Goal: Transaction & Acquisition: Register for event/course

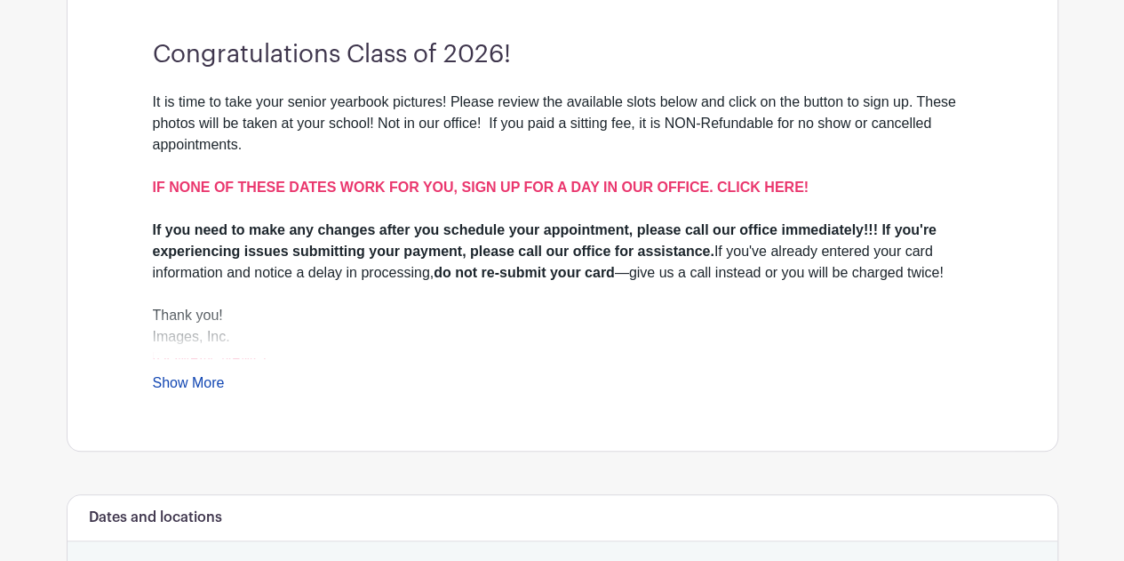
scroll to position [560, 0]
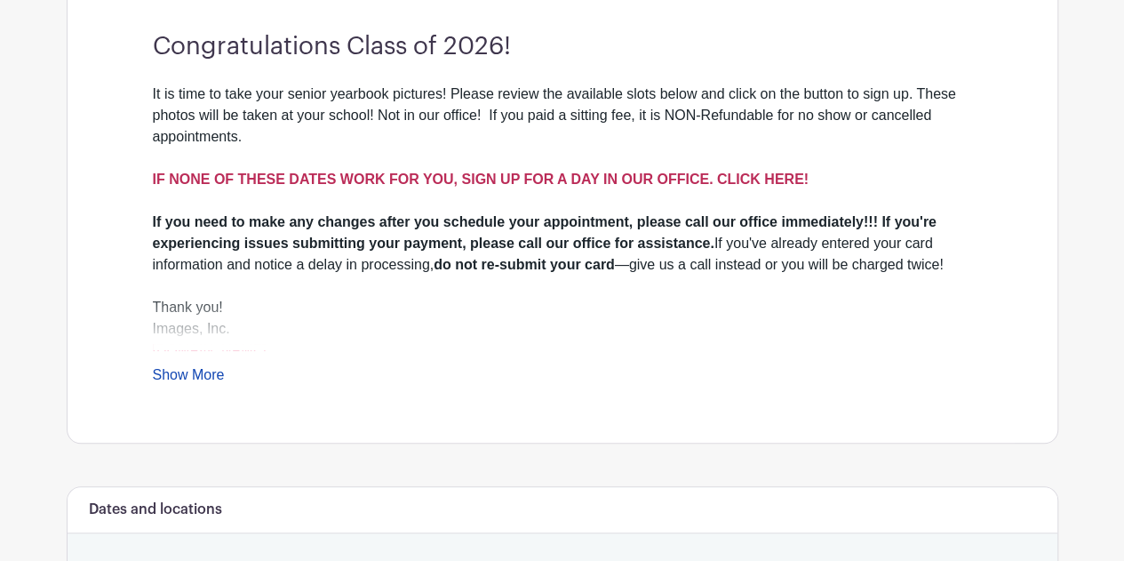
click at [735, 172] on strong "IF NONE OF THESE DATES WORK FOR YOU, SIGN UP FOR A DAY IN OUR OFFICE. CLICK HER…" at bounding box center [481, 179] width 656 height 15
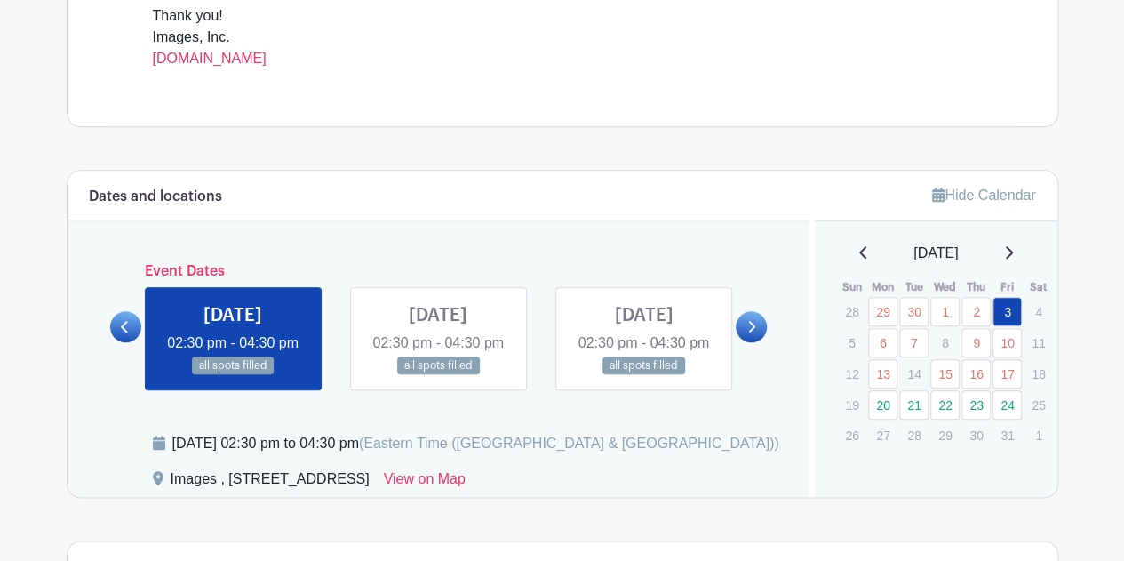
scroll to position [791, 0]
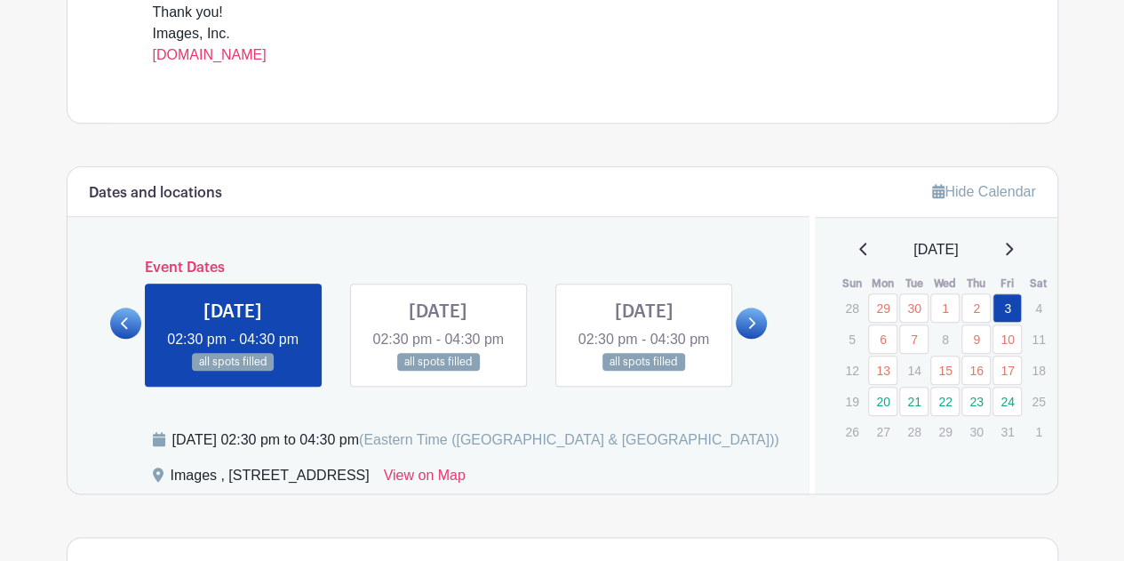
click at [750, 330] on icon at bounding box center [751, 322] width 8 height 13
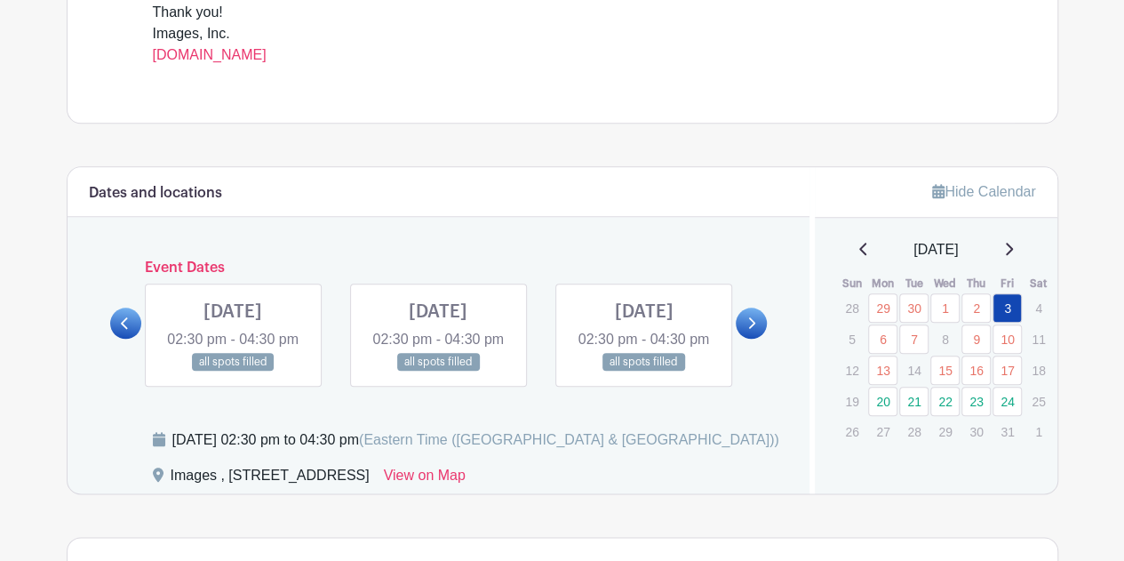
click at [750, 330] on icon at bounding box center [751, 322] width 8 height 13
click at [233, 371] on link at bounding box center [233, 371] width 0 height 0
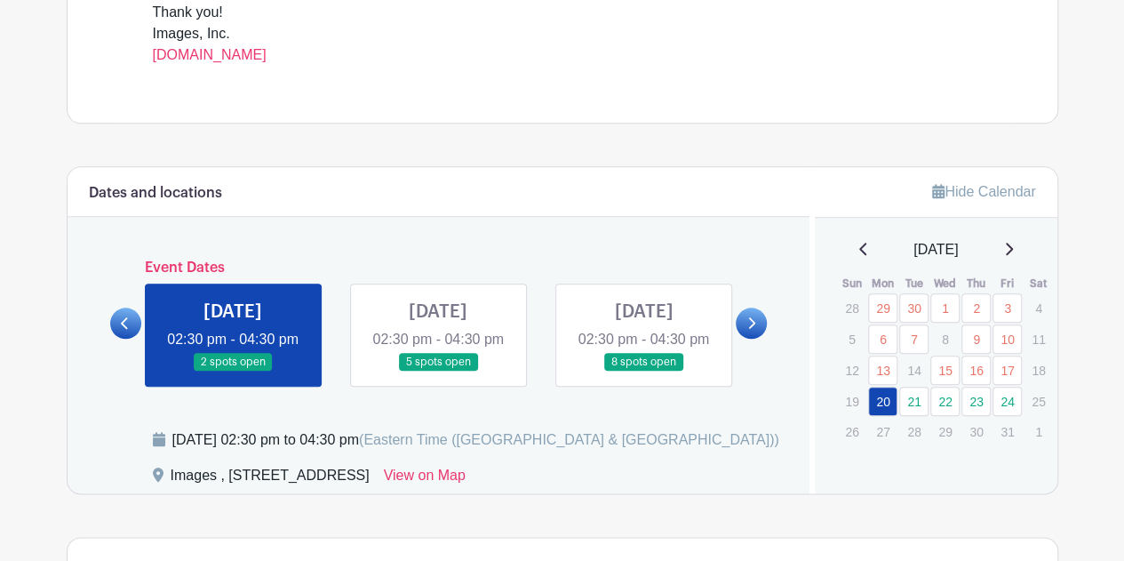
click at [233, 371] on link at bounding box center [233, 371] width 0 height 0
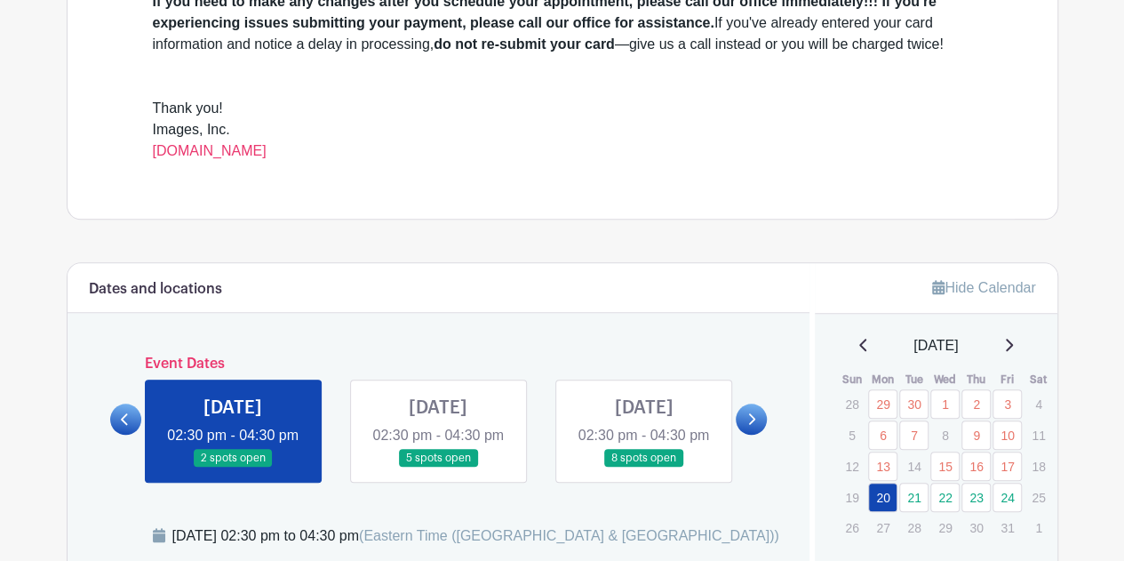
scroll to position [645, 0]
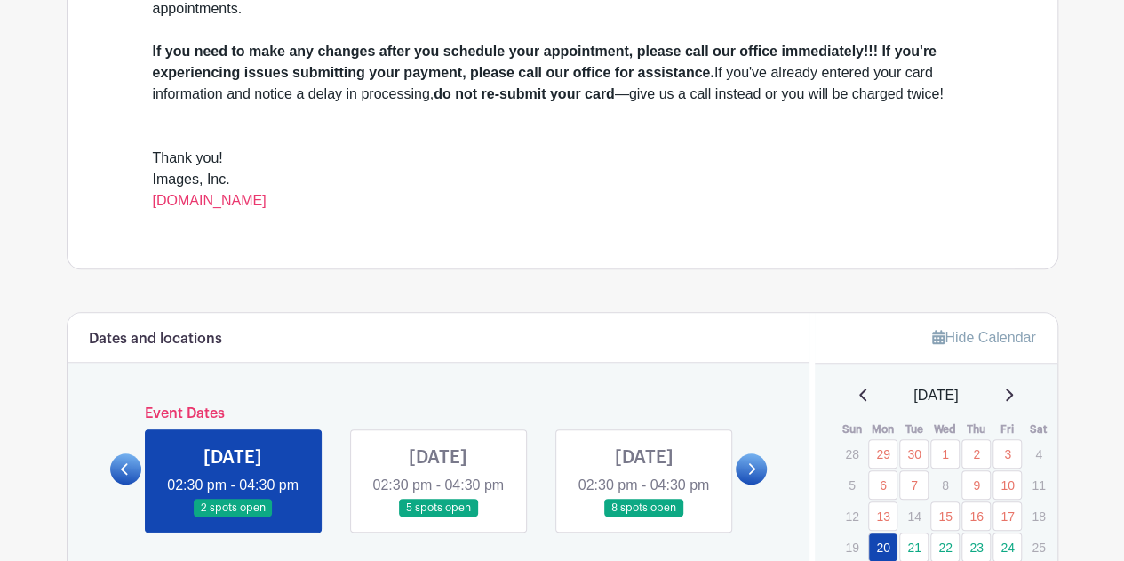
click at [438, 517] on link at bounding box center [438, 517] width 0 height 0
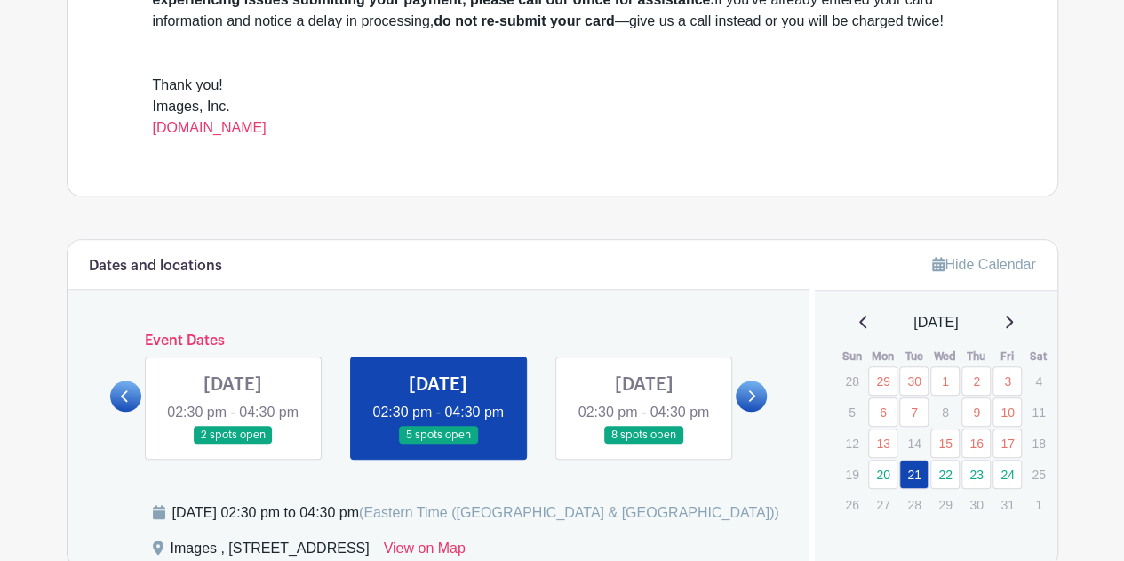
scroll to position [722, 0]
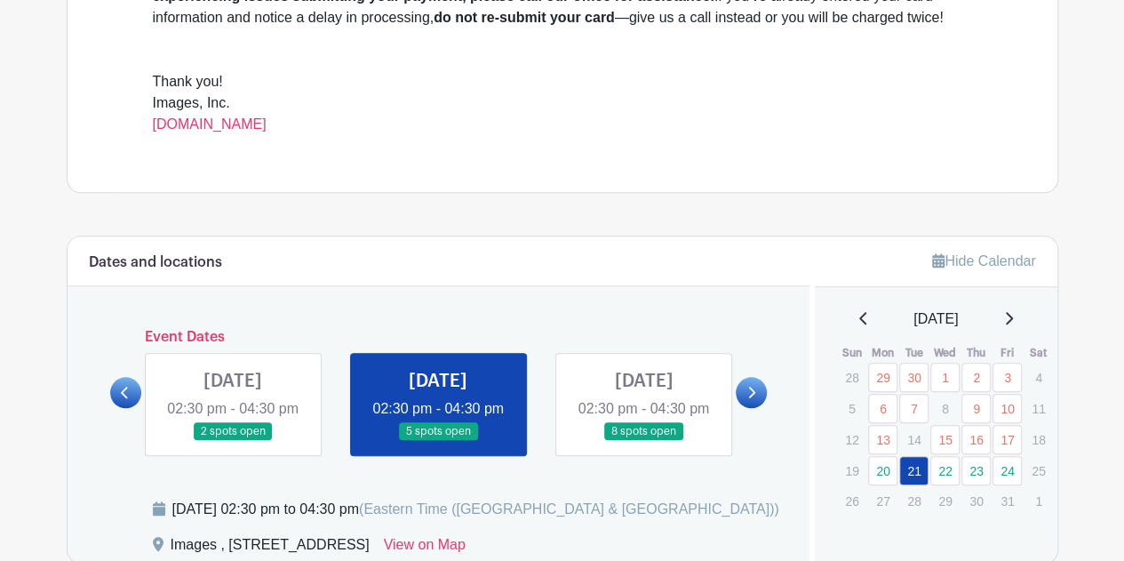
click at [643, 441] on link at bounding box center [643, 441] width 0 height 0
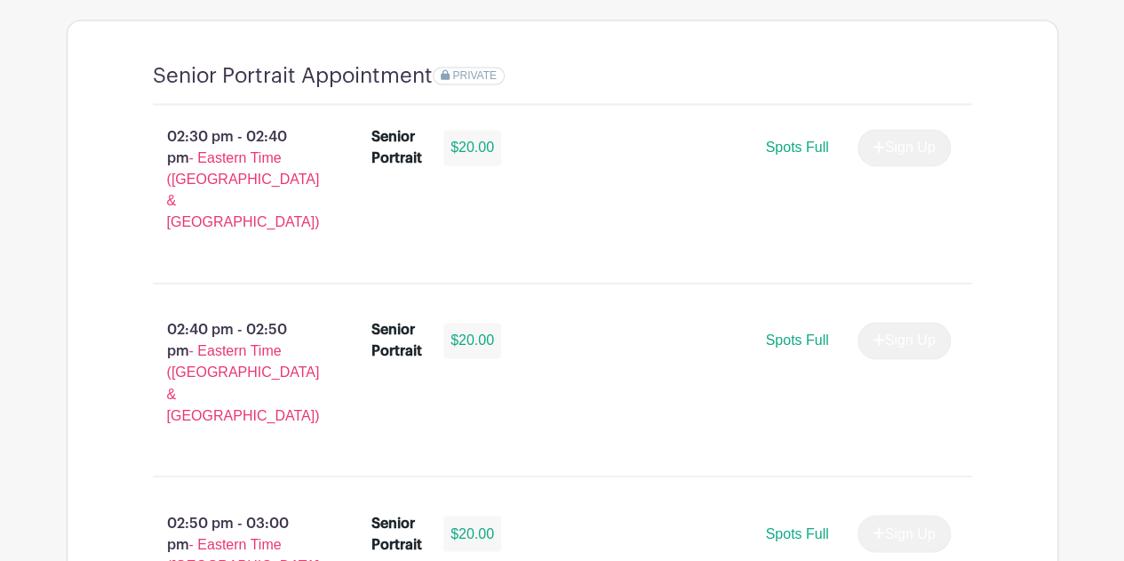
scroll to position [1312, 0]
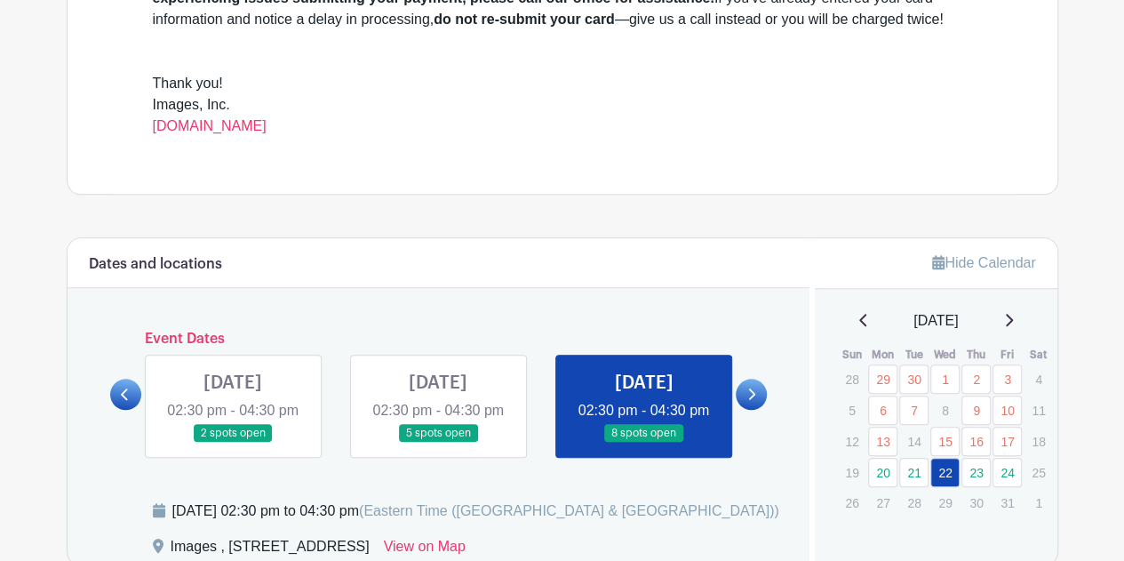
scroll to position [610, 0]
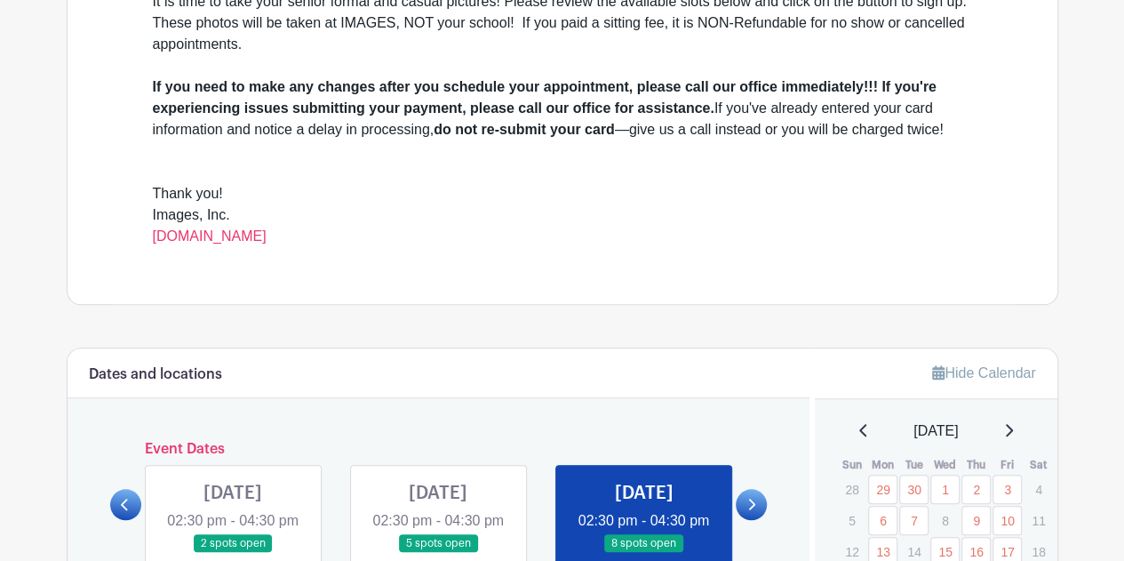
click at [755, 511] on icon at bounding box center [751, 504] width 8 height 13
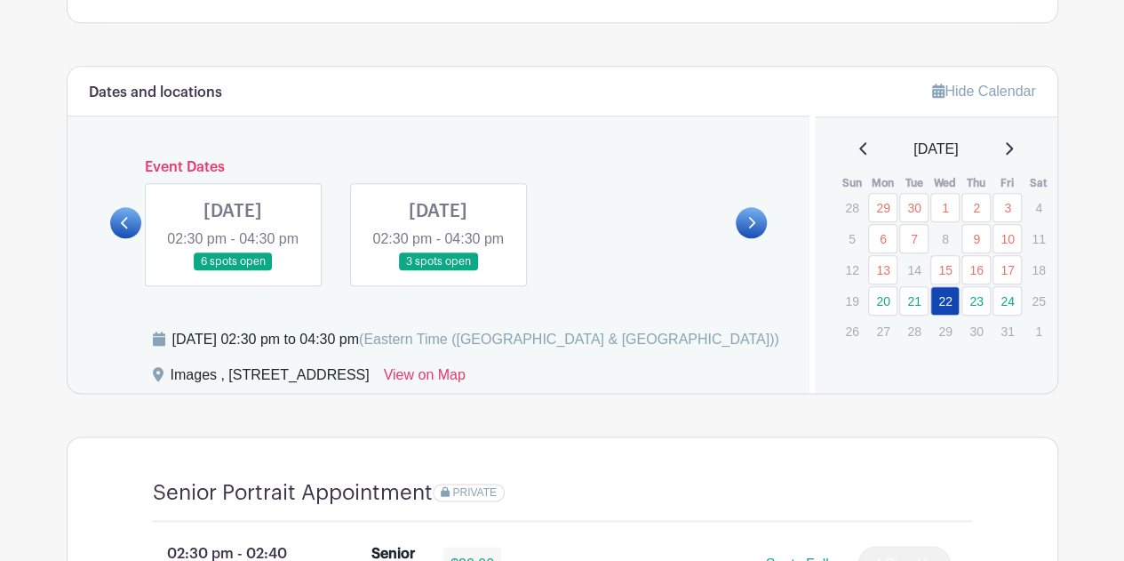
scroll to position [896, 0]
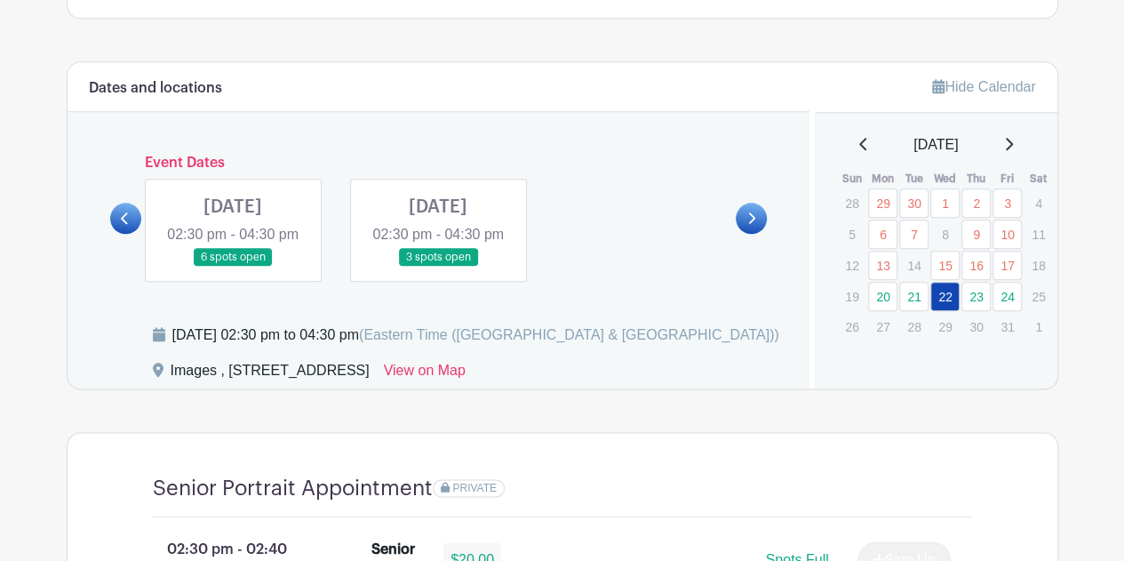
click at [233, 267] on link at bounding box center [233, 267] width 0 height 0
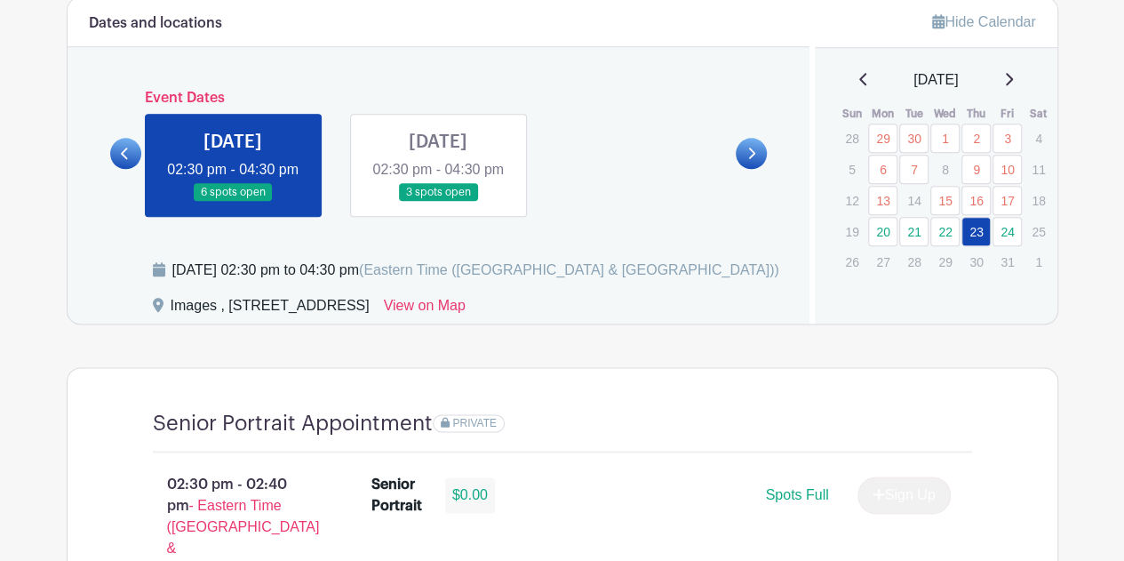
scroll to position [912, 0]
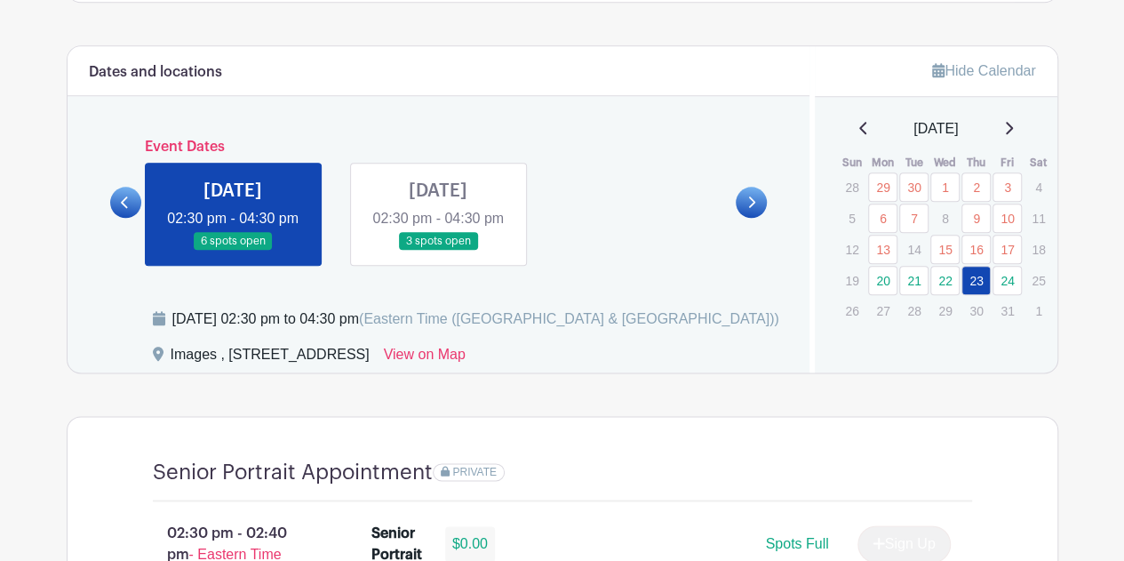
click at [438, 251] on link at bounding box center [438, 251] width 0 height 0
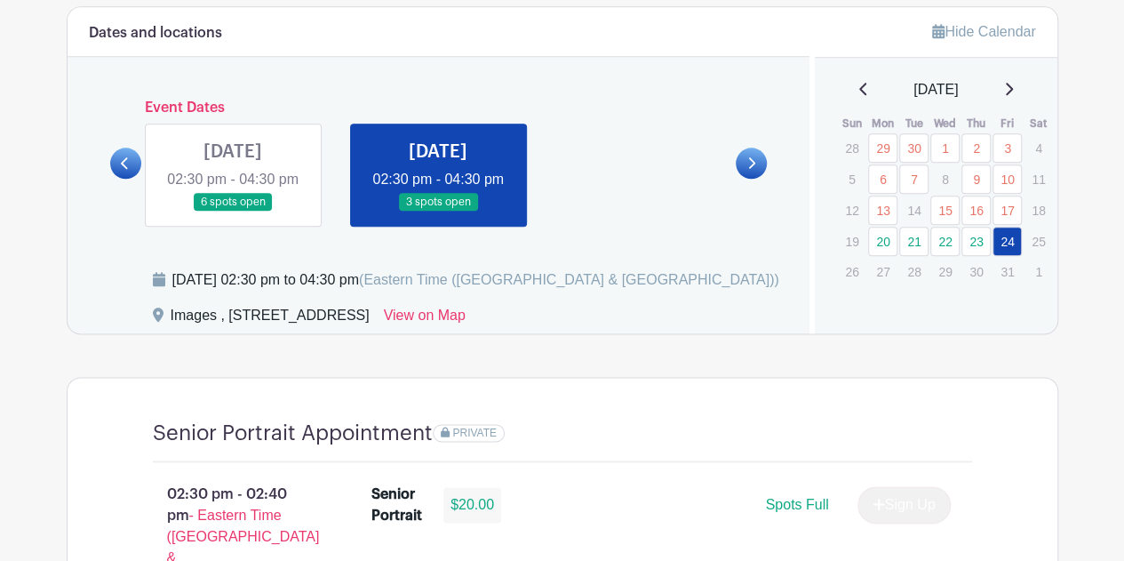
scroll to position [926, 0]
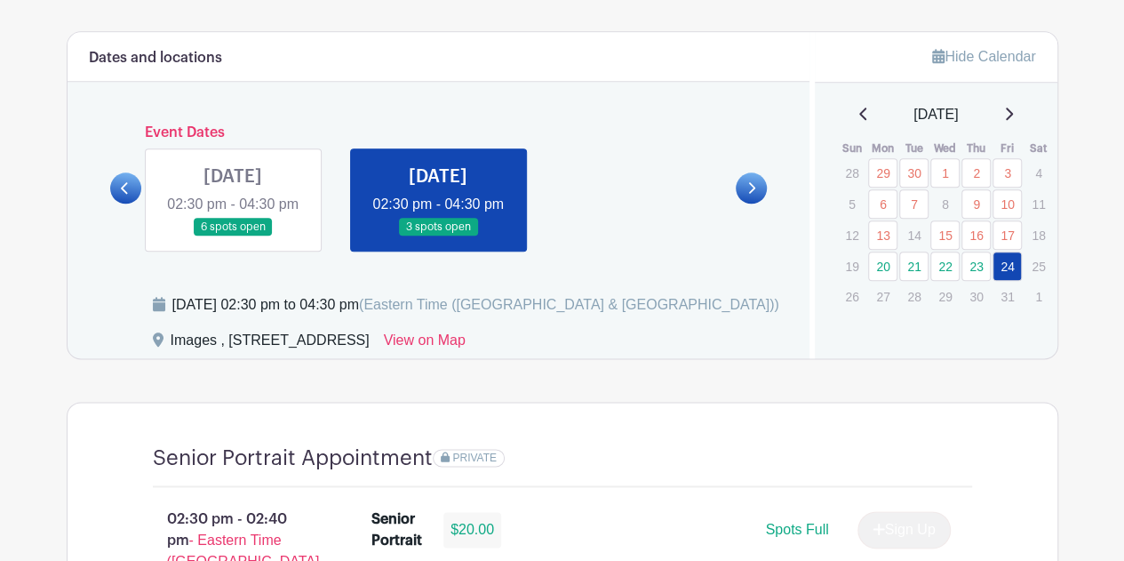
click at [755, 195] on link at bounding box center [751, 187] width 31 height 31
click at [1016, 111] on div "[DATE]" at bounding box center [936, 114] width 200 height 21
click at [1013, 111] on icon at bounding box center [1008, 114] width 9 height 14
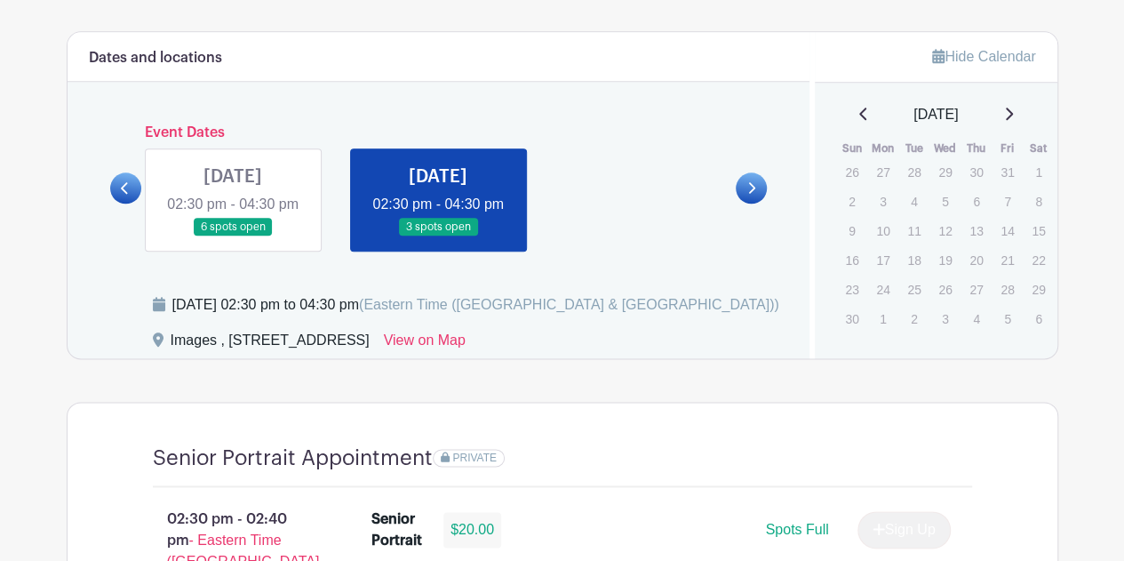
click at [119, 195] on link at bounding box center [125, 187] width 31 height 31
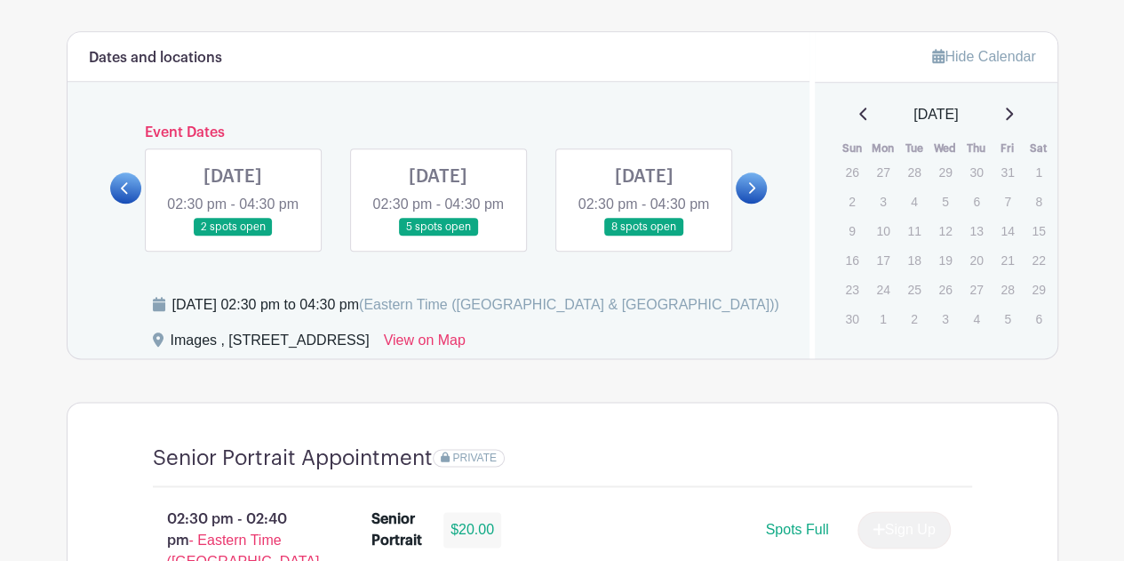
click at [119, 195] on link at bounding box center [125, 187] width 31 height 31
click at [750, 191] on icon at bounding box center [751, 187] width 8 height 13
click at [438, 236] on link at bounding box center [438, 236] width 0 height 0
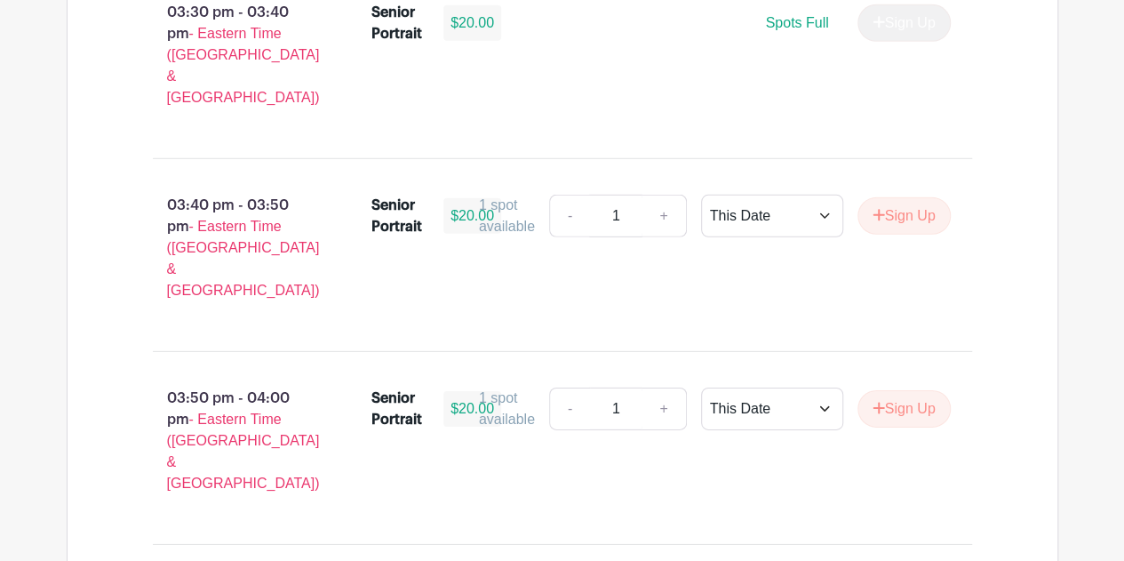
scroll to position [2565, 0]
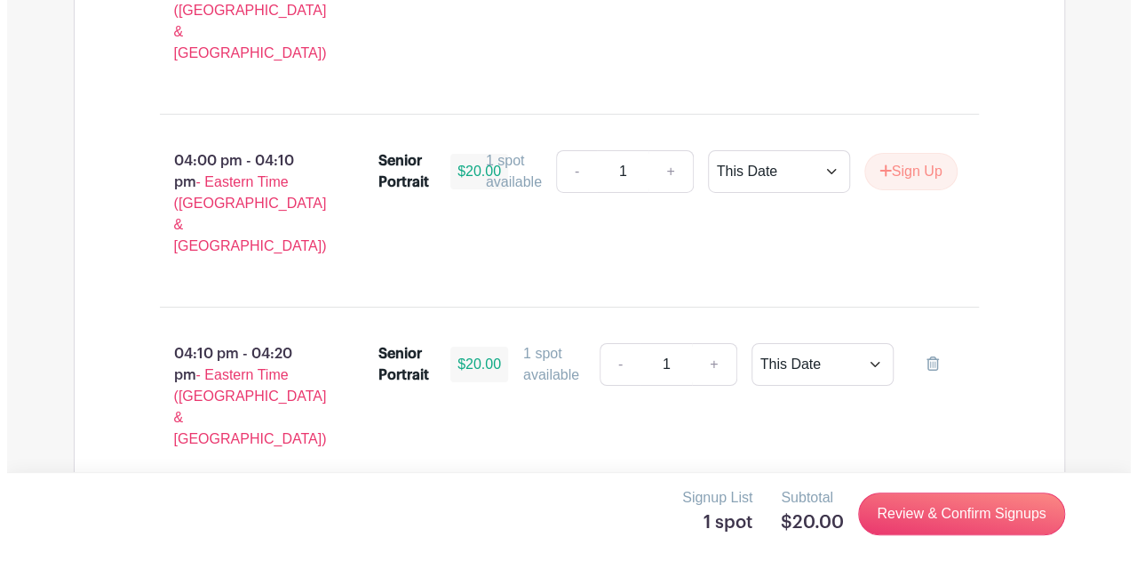
scroll to position [3118, 0]
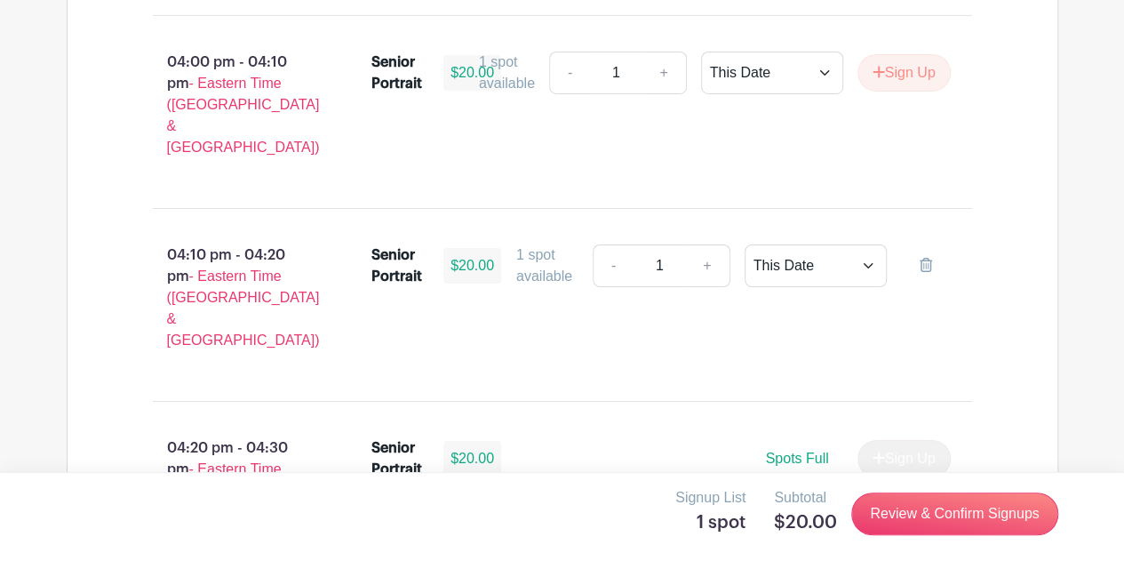
select select "3938"
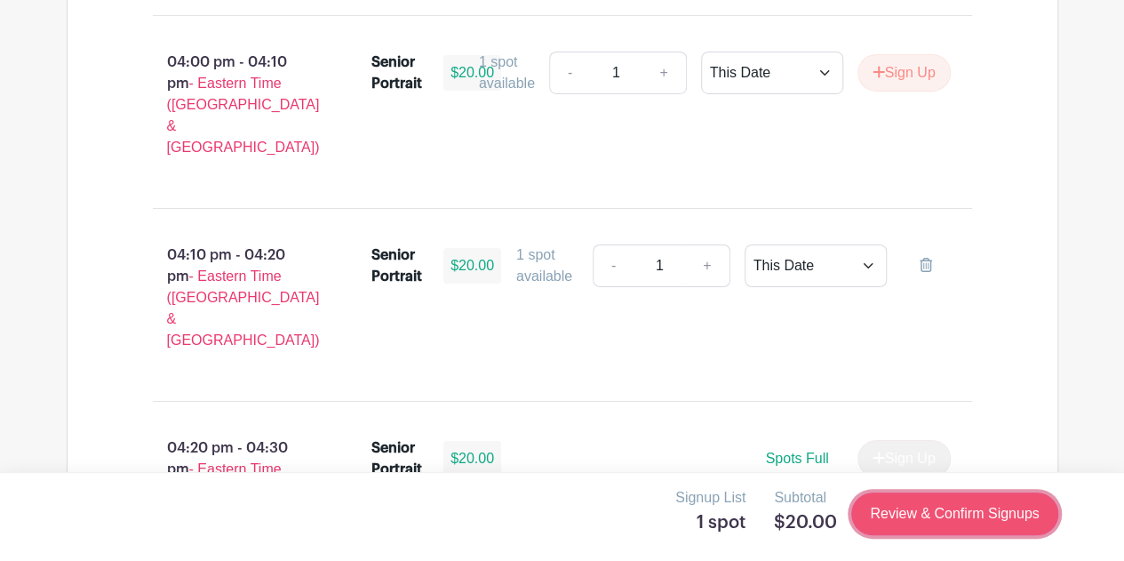
click at [943, 518] on link "Review & Confirm Signups" at bounding box center [954, 513] width 206 height 43
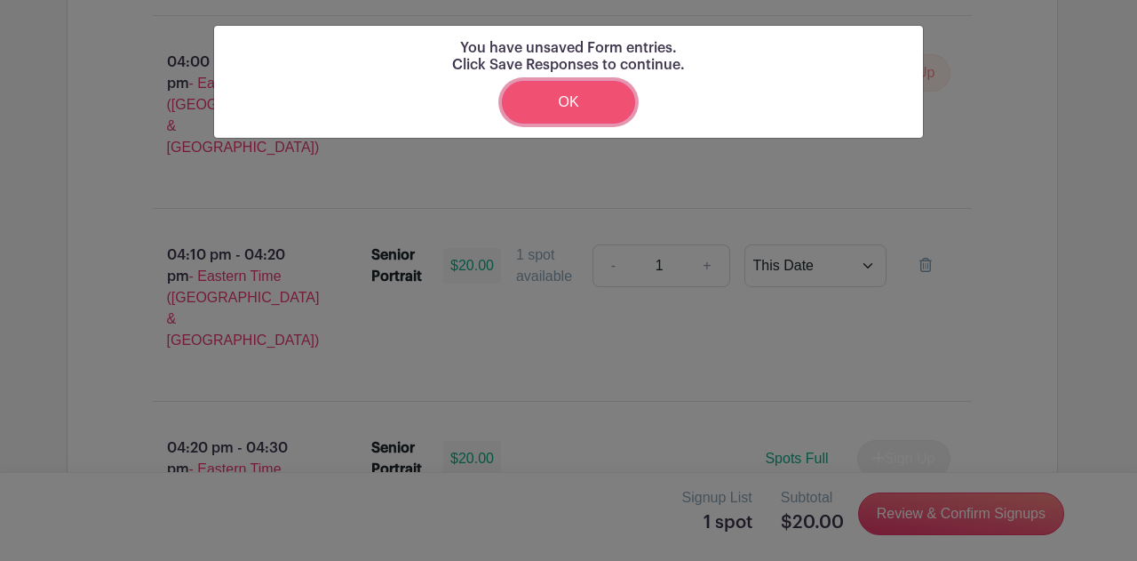
click at [592, 83] on link "OK" at bounding box center [568, 102] width 133 height 43
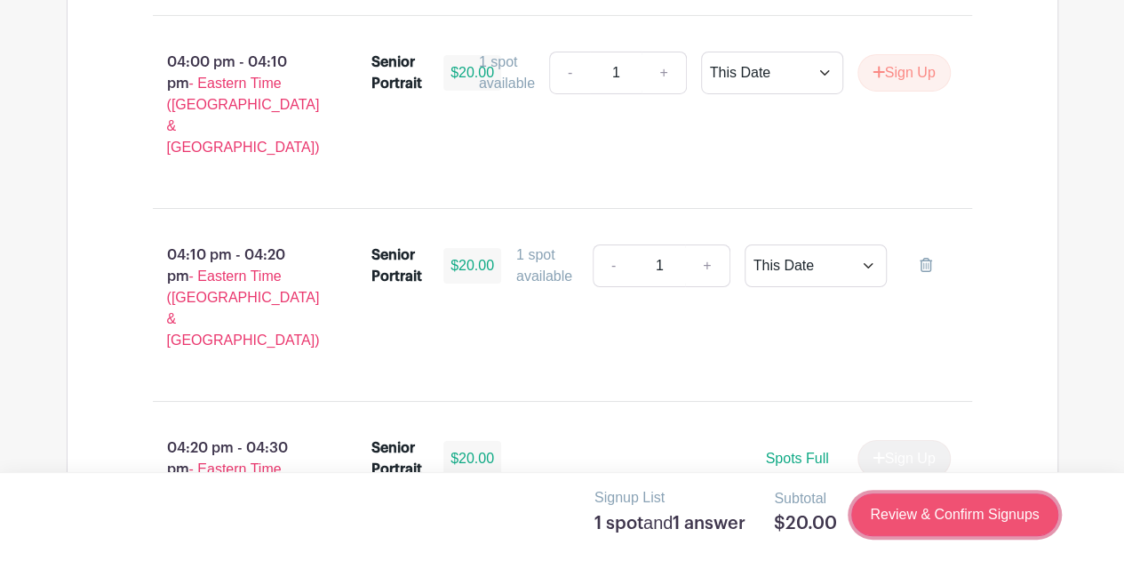
click at [919, 510] on link "Review & Confirm Signups" at bounding box center [954, 514] width 206 height 43
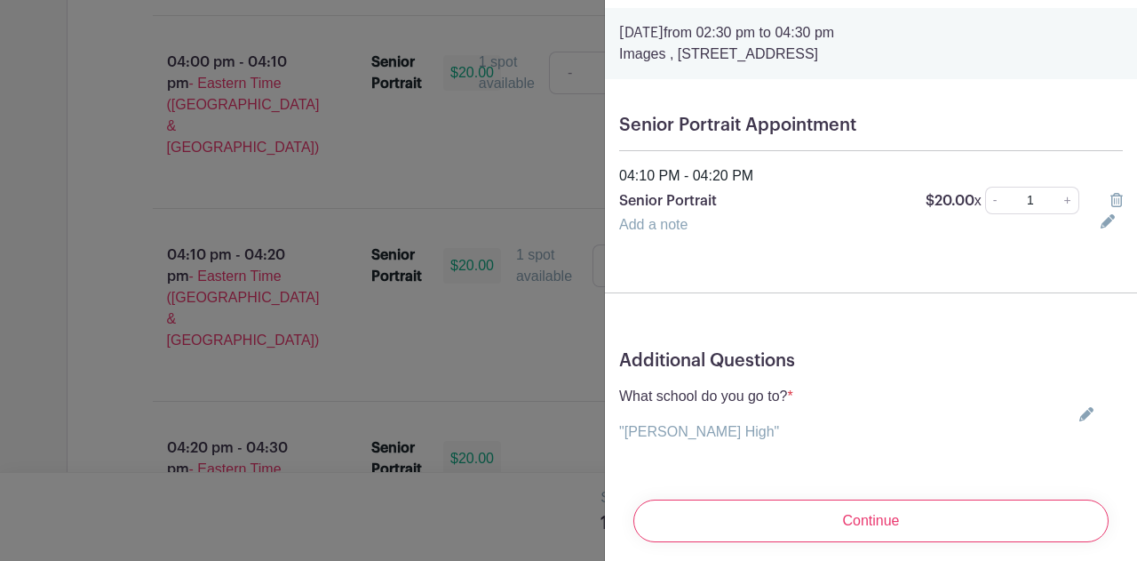
scroll to position [76, 0]
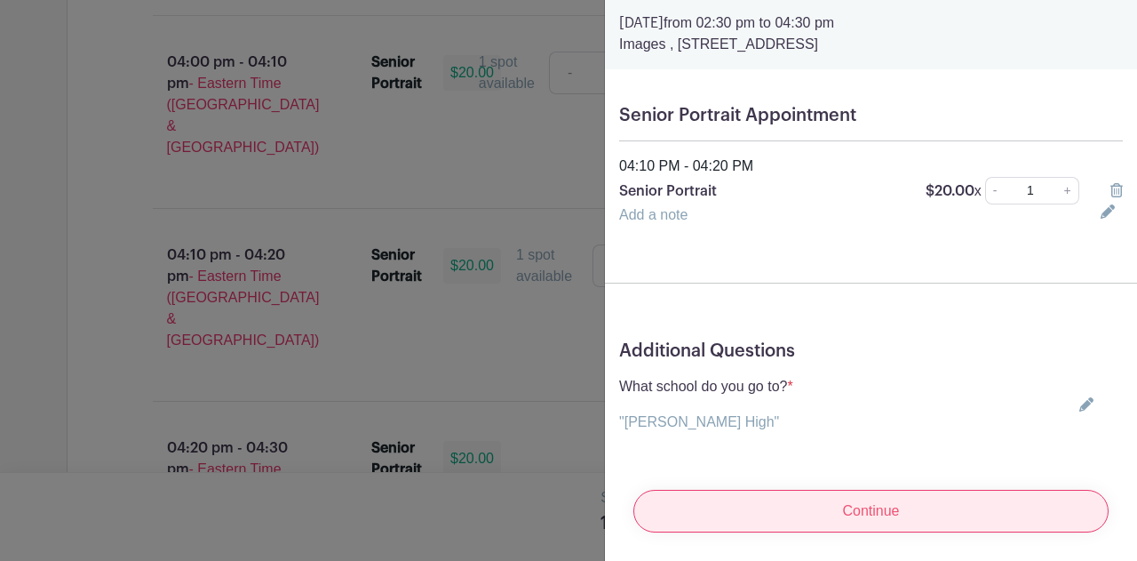
click at [888, 497] on input "Continue" at bounding box center [871, 511] width 475 height 43
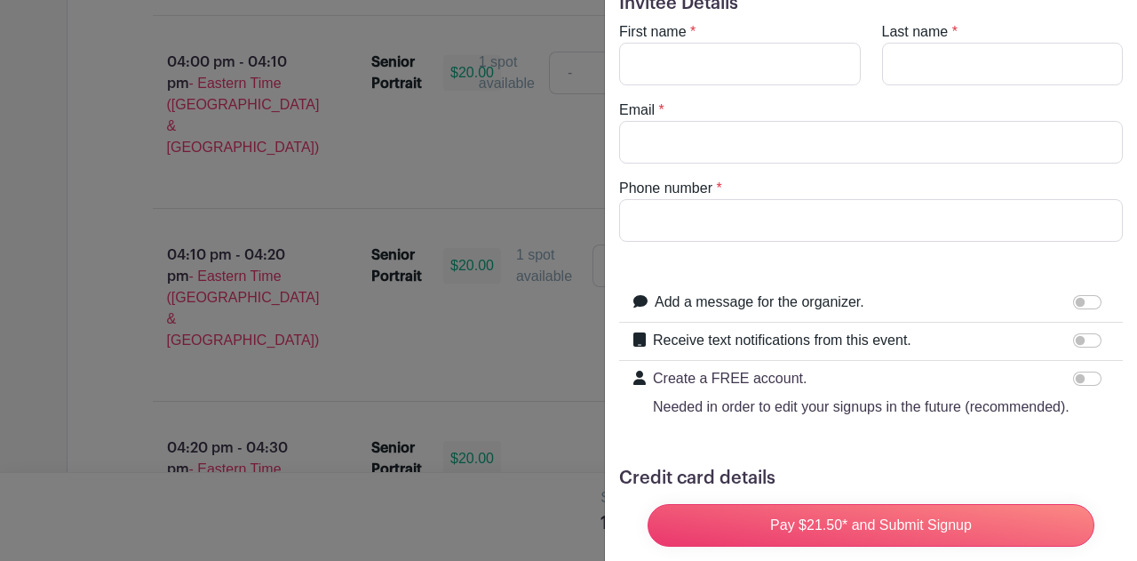
scroll to position [0, 0]
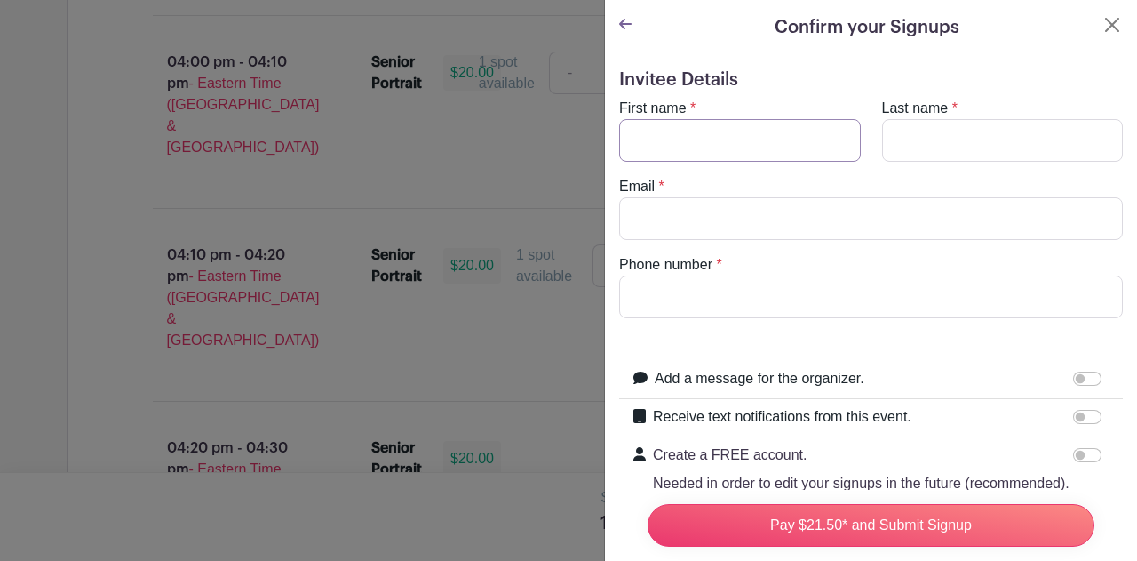
click at [785, 156] on input "First name" at bounding box center [740, 140] width 242 height 43
type input "[PERSON_NAME]"
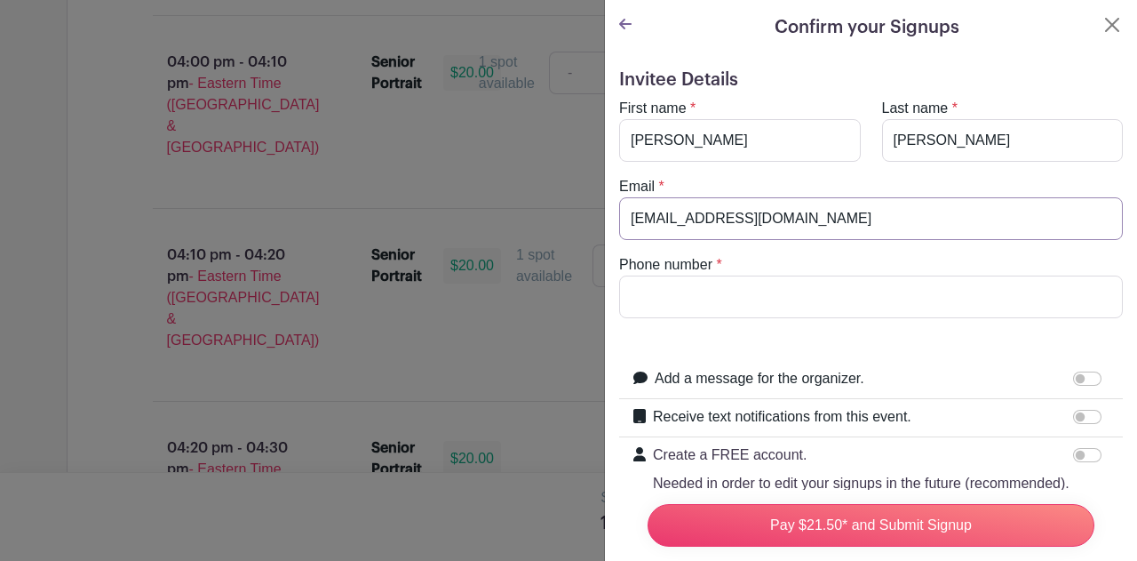
type input "[EMAIL_ADDRESS][DOMAIN_NAME]"
type input "[PHONE_NUMBER]"
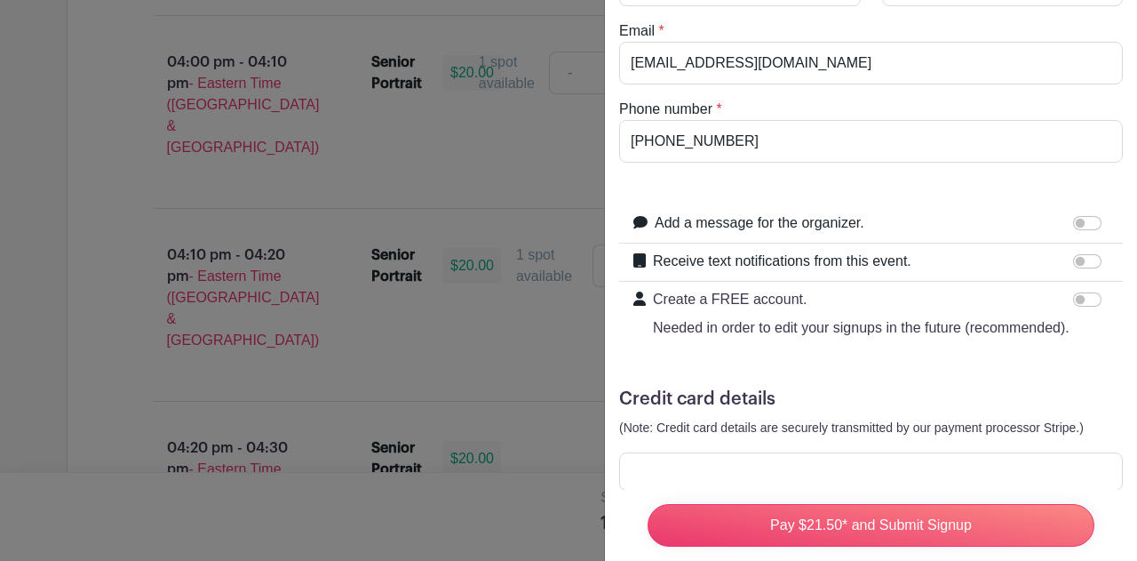
scroll to position [157, 0]
click at [1080, 259] on input "Receive text notifications from this event." at bounding box center [1087, 259] width 28 height 14
checkbox input "true"
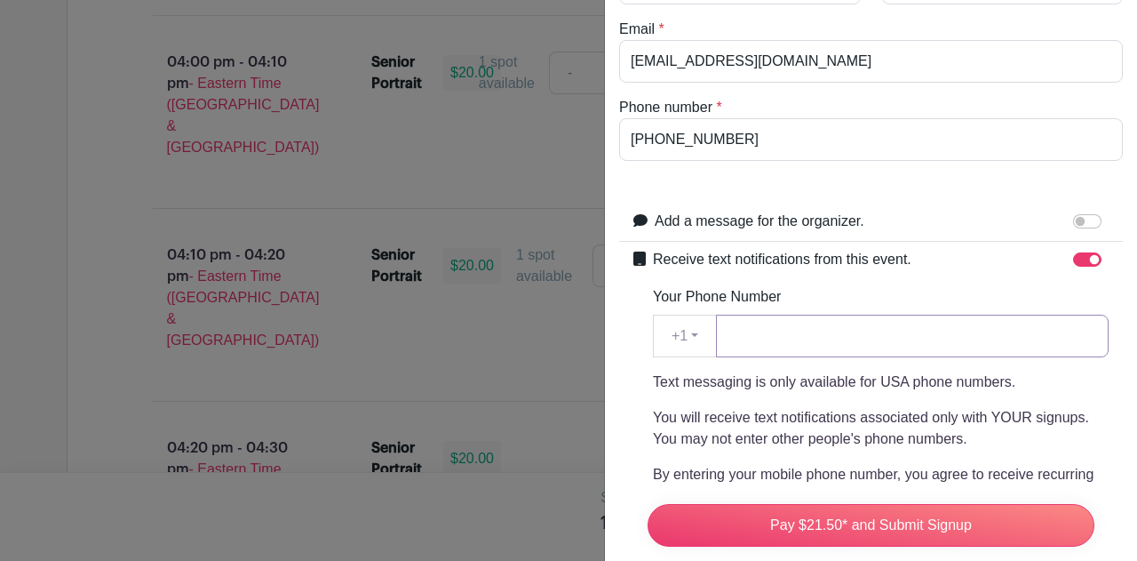
click at [1003, 331] on input "Your Phone Number" at bounding box center [912, 336] width 393 height 43
type input "8646082760"
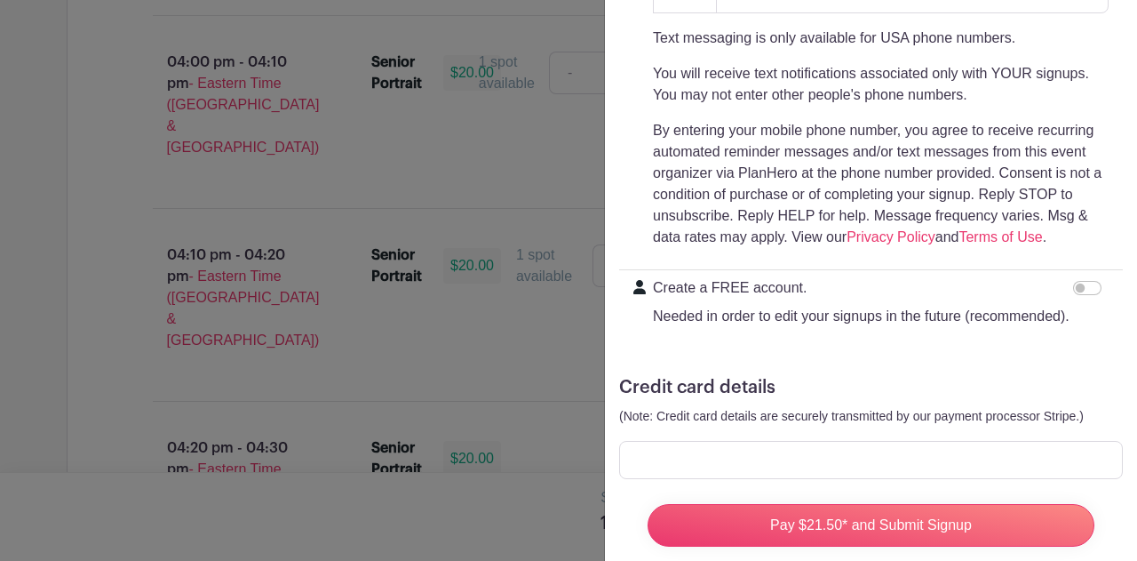
scroll to position [510, 0]
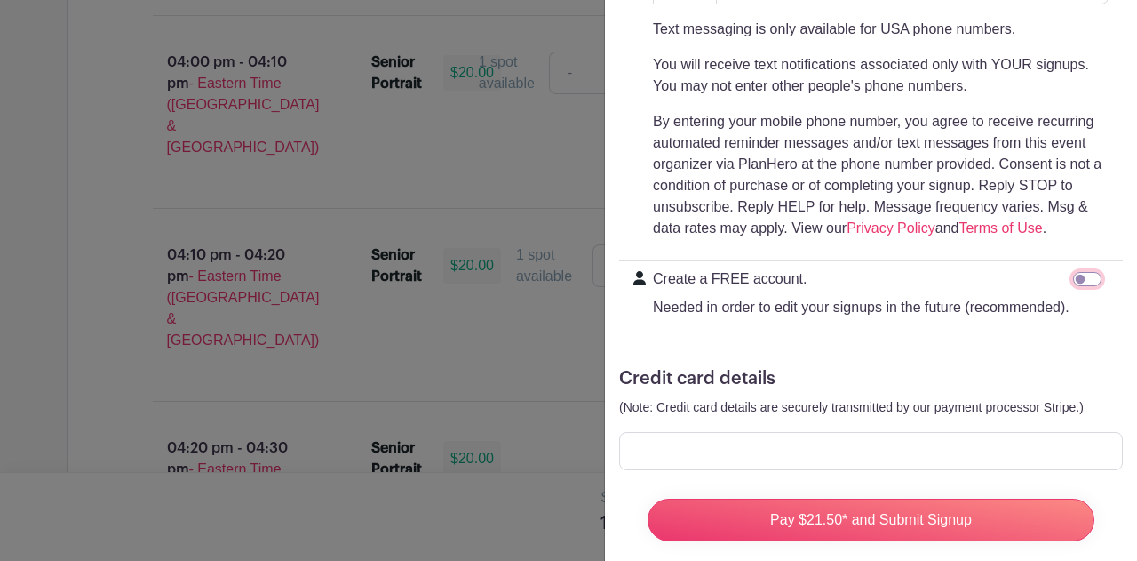
click at [1073, 273] on input "Create a FREE account. Needed in order to edit your signups in the future (reco…" at bounding box center [1087, 279] width 28 height 14
checkbox input "true"
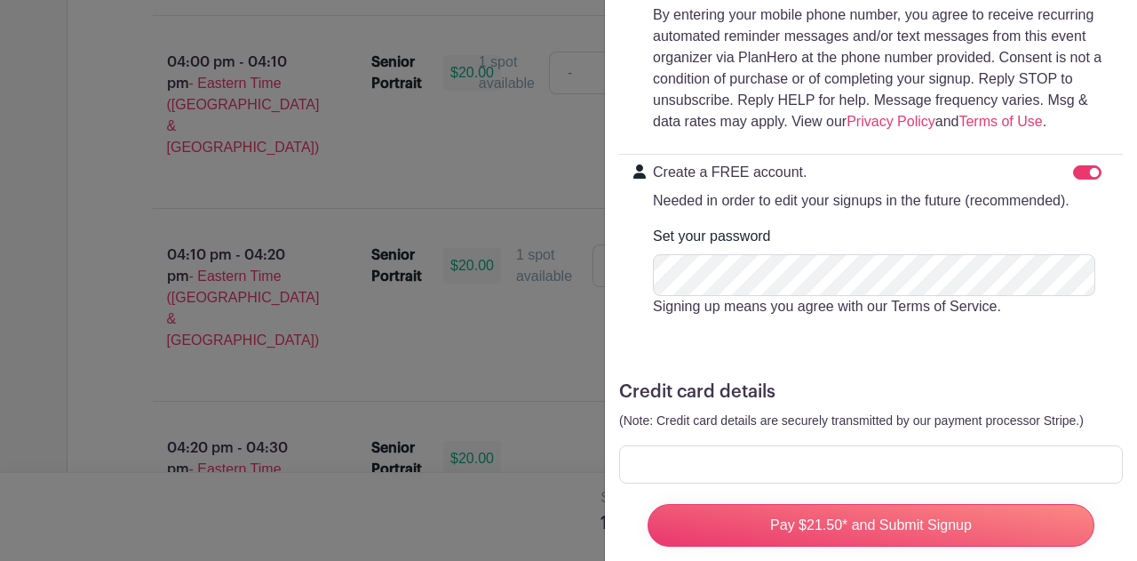
scroll to position [684, 0]
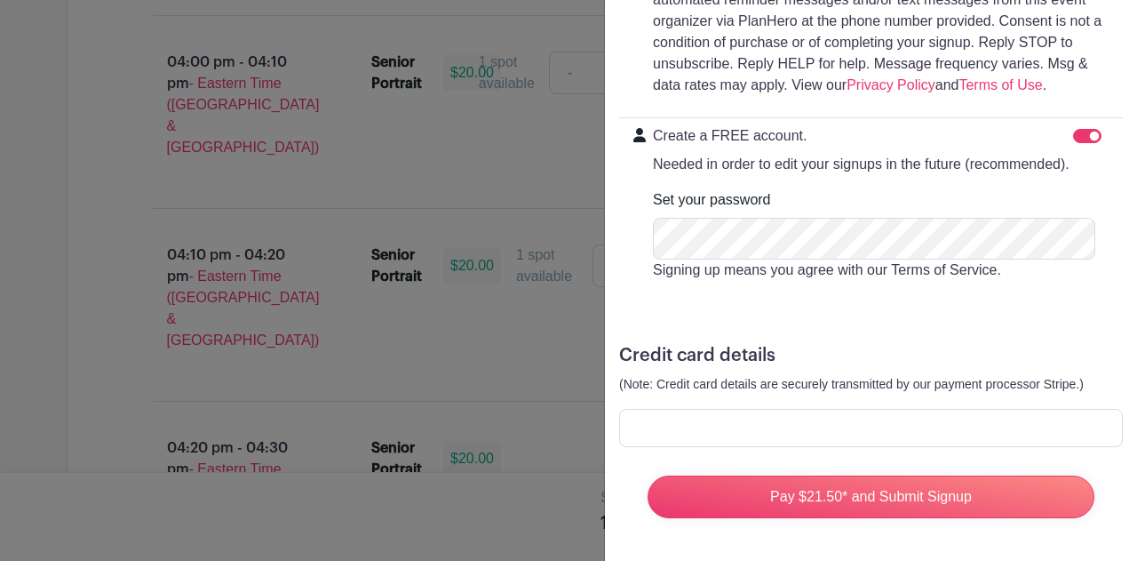
click at [898, 427] on div at bounding box center [871, 428] width 504 height 38
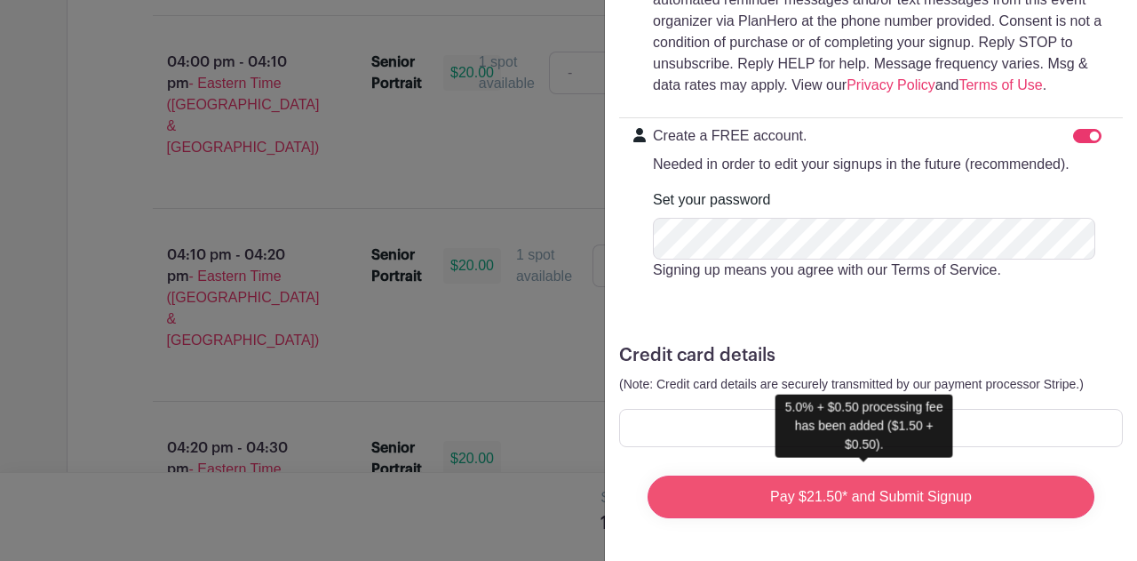
click at [972, 483] on input "Pay $21.50* and Submit Signup" at bounding box center [871, 496] width 447 height 43
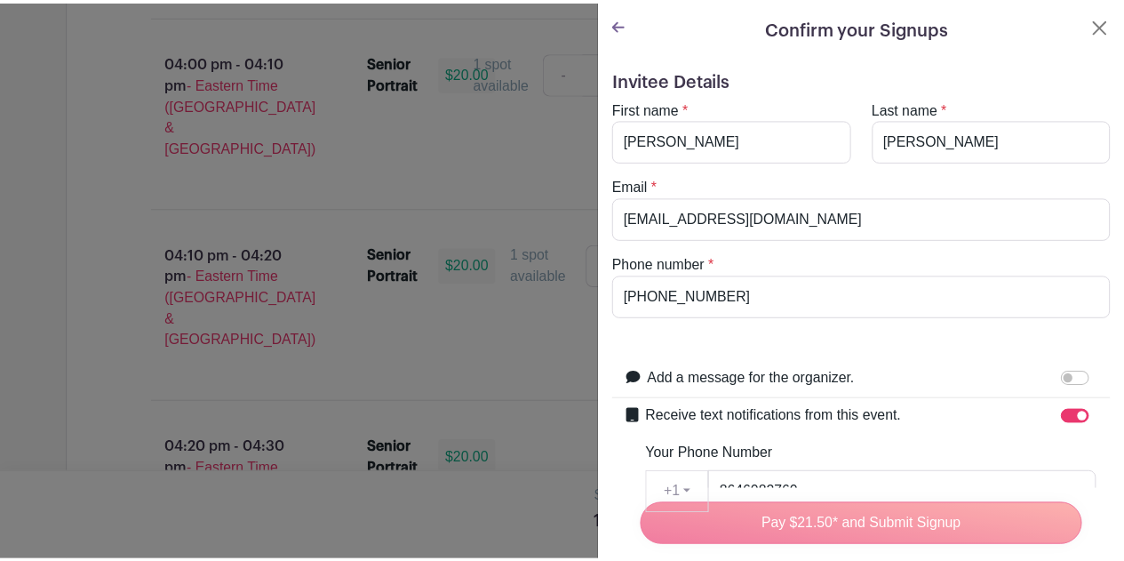
scroll to position [3126, 0]
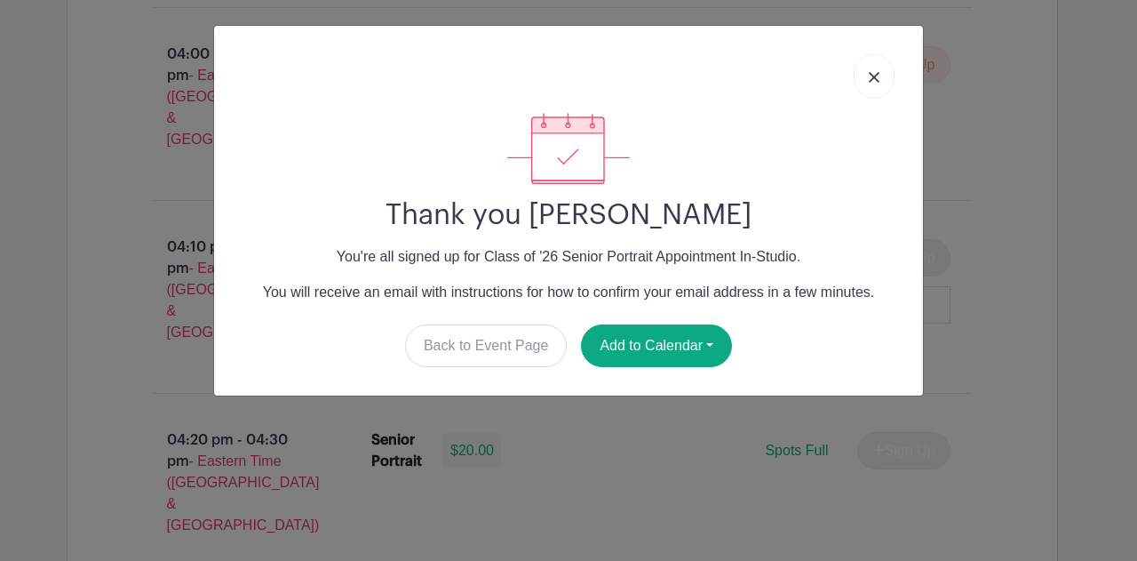
drag, startPoint x: 1129, startPoint y: 381, endPoint x: 1137, endPoint y: 239, distance: 142.4
click at [677, 350] on button "Add to Calendar" at bounding box center [656, 345] width 151 height 43
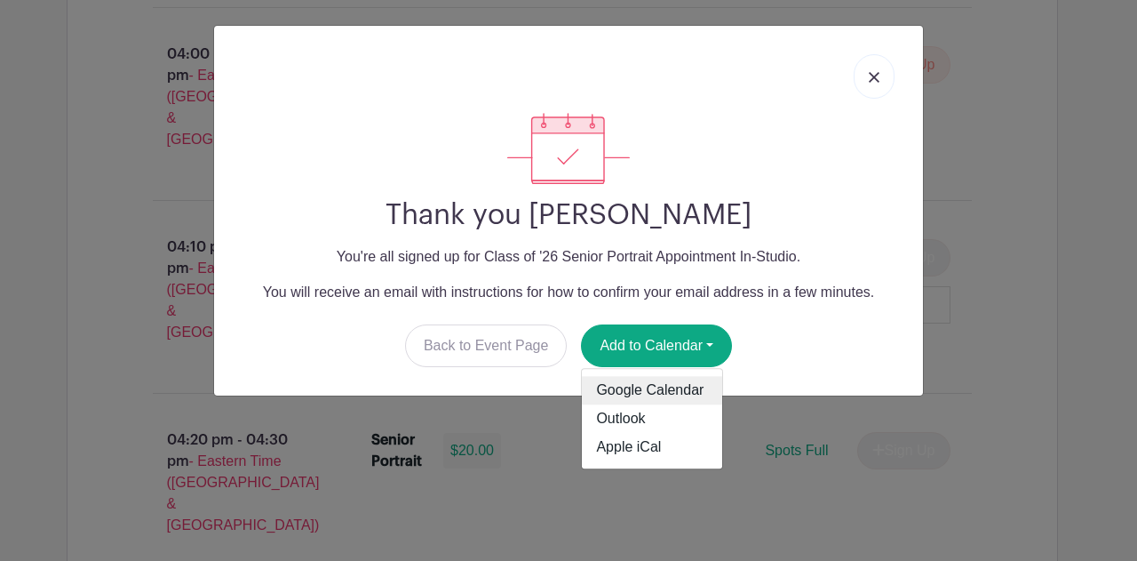
click at [658, 392] on link "Google Calendar" at bounding box center [652, 391] width 140 height 28
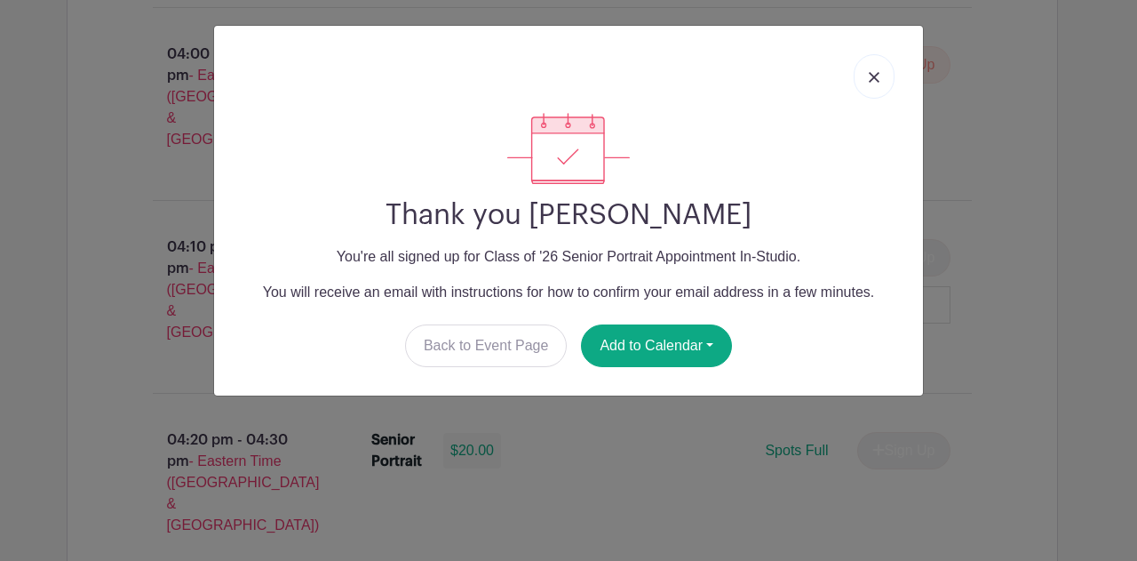
click at [873, 72] on img at bounding box center [874, 77] width 11 height 11
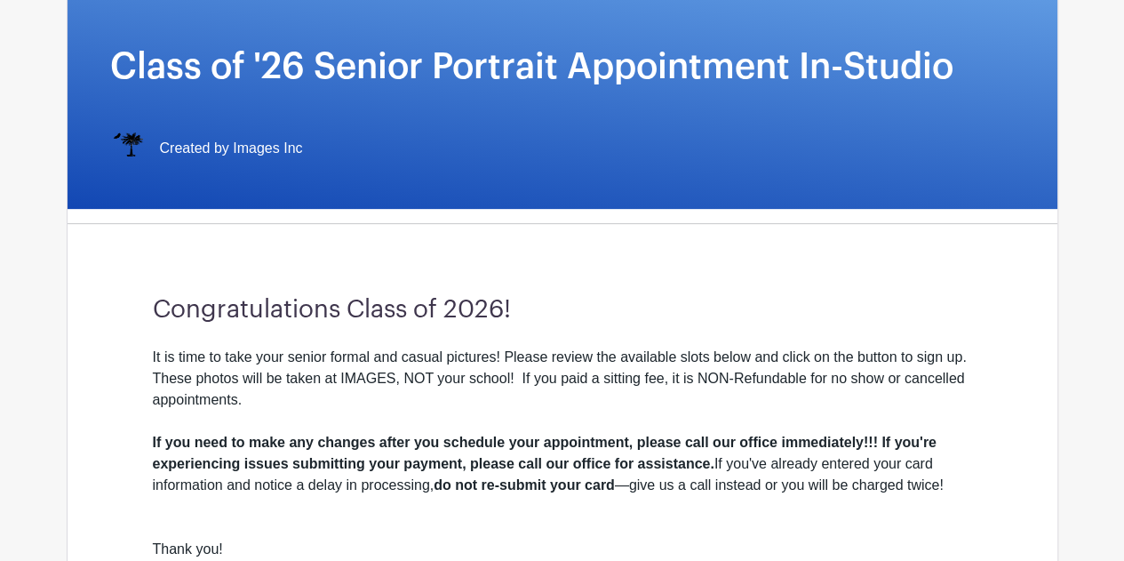
scroll to position [0, 0]
